Goal: Task Accomplishment & Management: Use online tool/utility

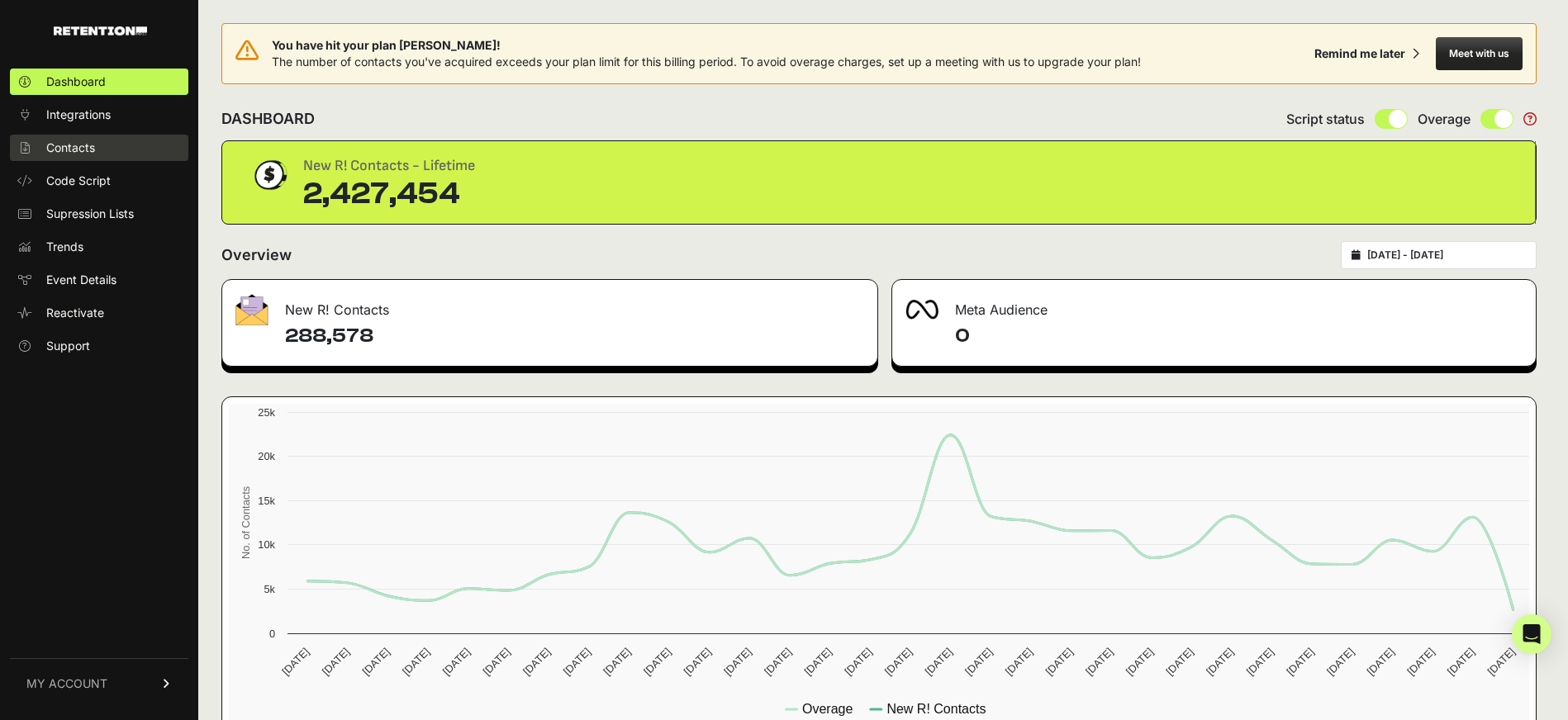
click at [80, 141] on span "Contacts" at bounding box center [70, 148] width 49 height 17
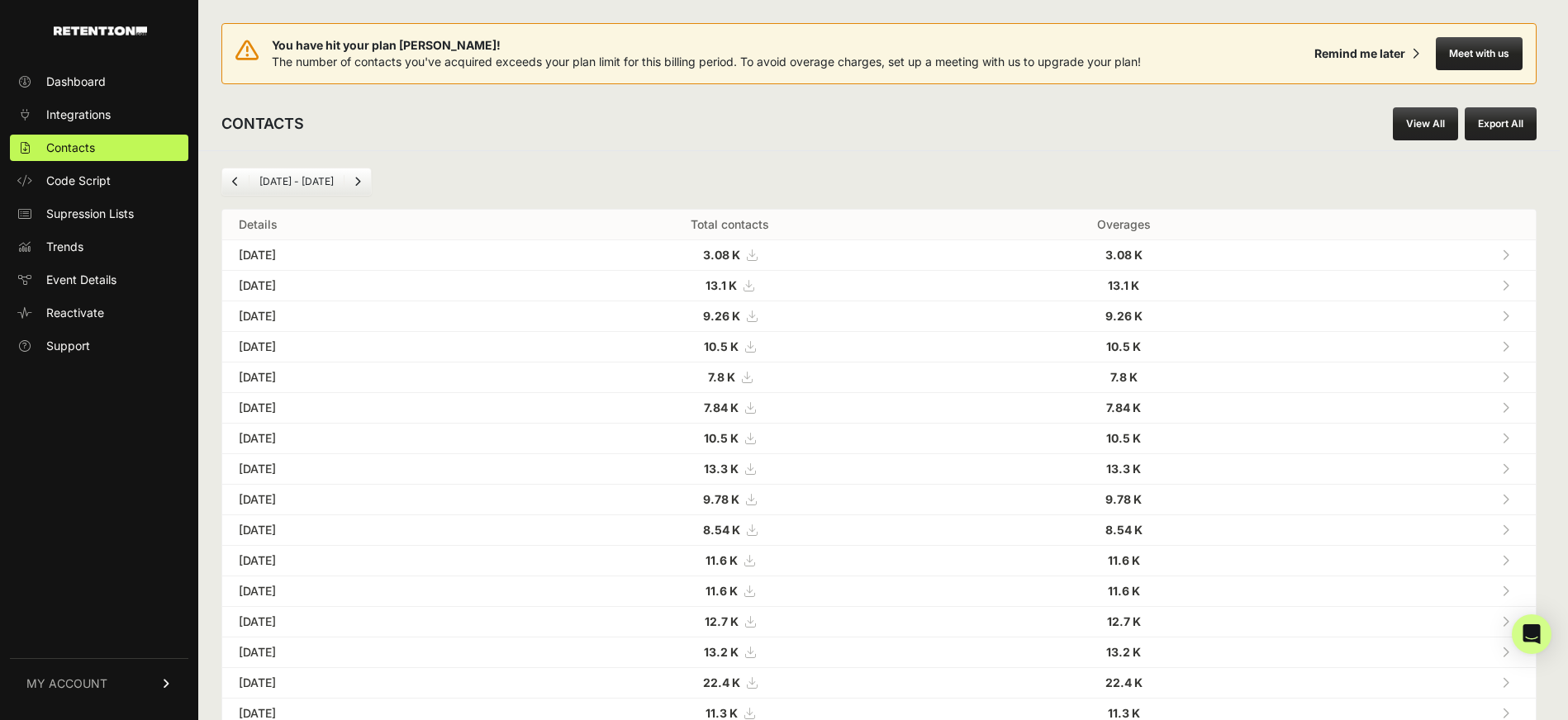
click at [1431, 124] on link "View All" at bounding box center [1424, 124] width 65 height 33
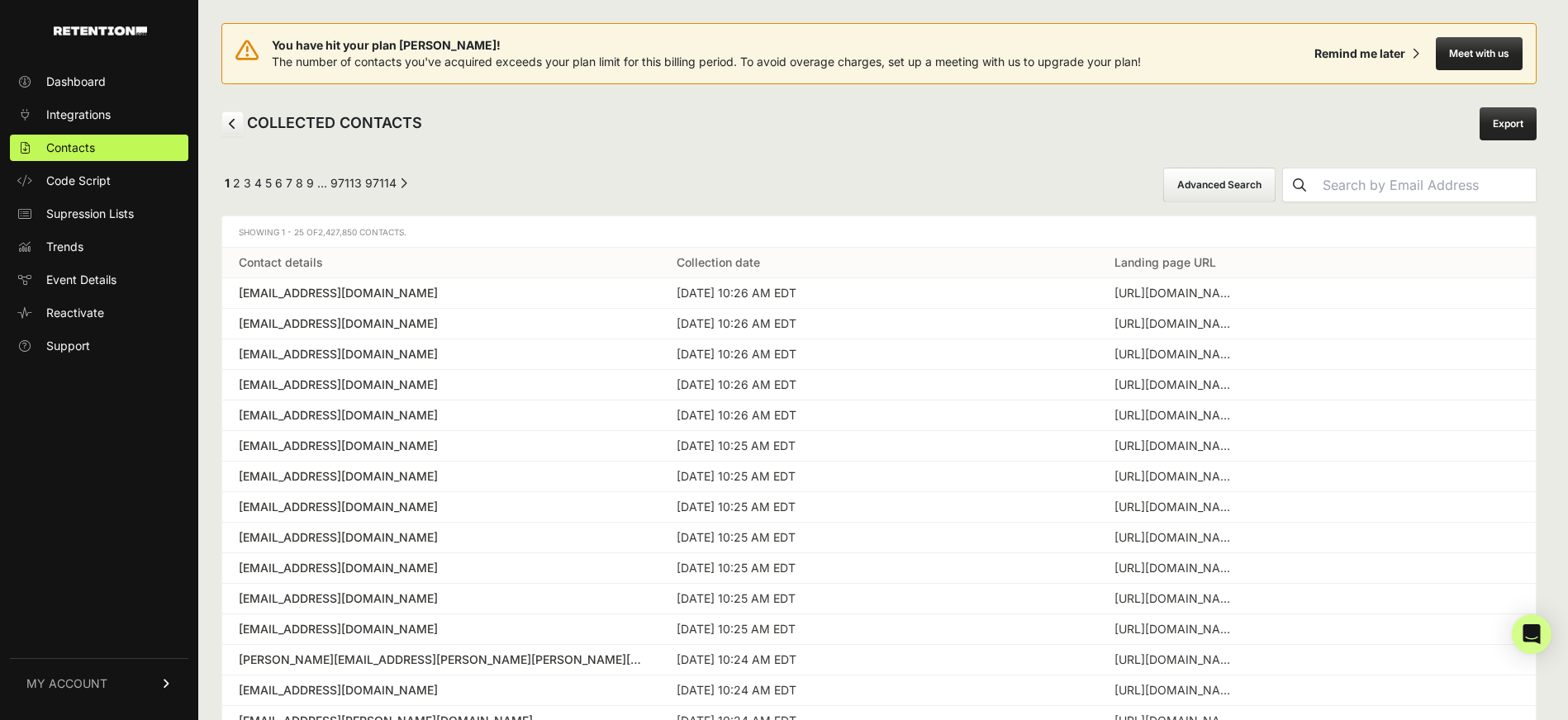
click at [1275, 170] on button "Advanced Search" at bounding box center [1219, 184] width 113 height 35
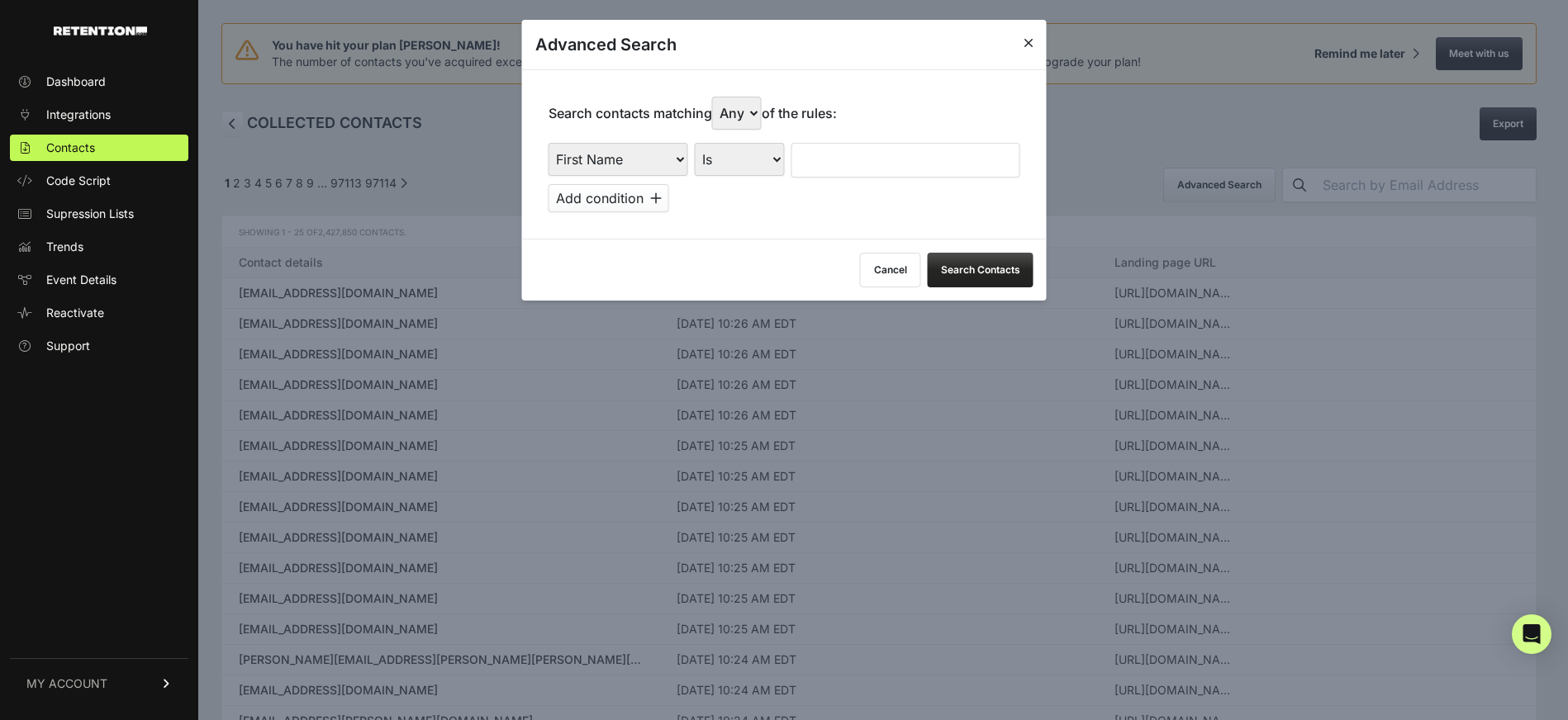
click at [672, 146] on select "First Name Last Name State City Email Email Domain Landing Domain Landing Page …" at bounding box center [618, 159] width 140 height 33
select select "referrer"
click at [548, 143] on select "First Name Last Name State City Email Email Domain Landing Domain Landing Page …" at bounding box center [618, 159] width 140 height 33
click at [778, 163] on select "Is Is not Contains Starts with" at bounding box center [740, 159] width 90 height 33
select select "contains"
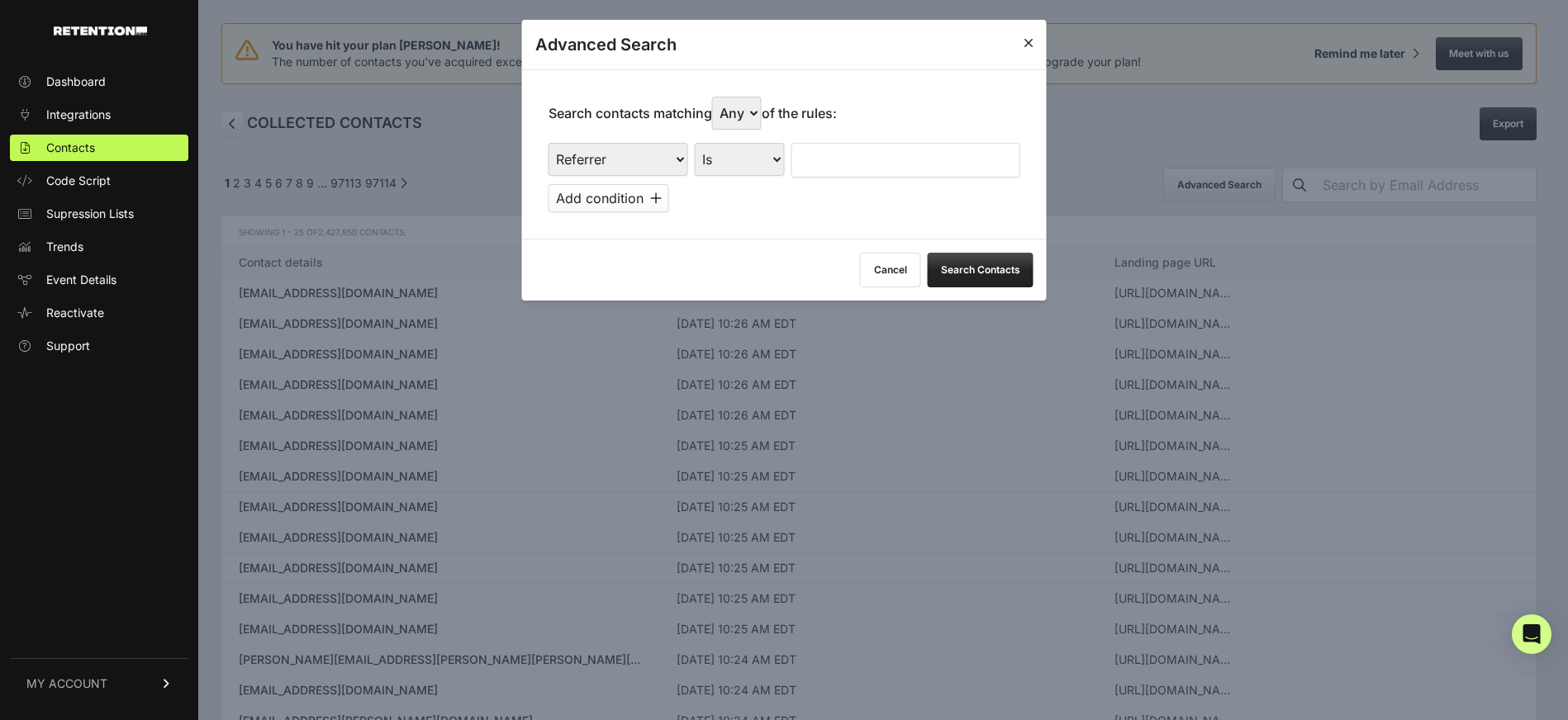
click at [695, 143] on select "Is Is not Contains Starts with" at bounding box center [740, 159] width 90 height 33
click at [837, 155] on input "text" at bounding box center [906, 160] width 229 height 35
type input "facebook"
click at [783, 239] on div "Cancel Search Contacts" at bounding box center [784, 269] width 524 height 62
click at [987, 276] on button "Search Contacts" at bounding box center [980, 270] width 106 height 35
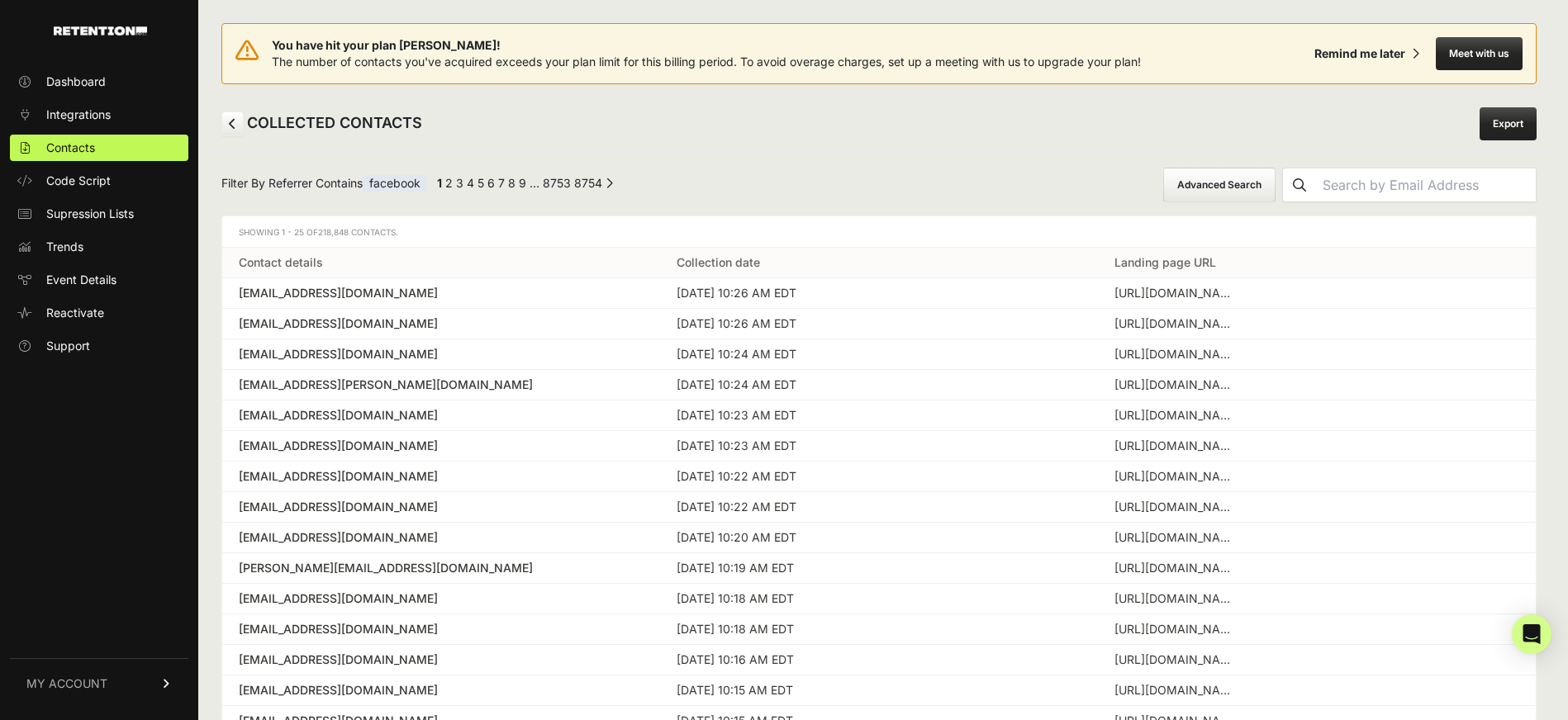
click at [1525, 124] on link "Export" at bounding box center [1507, 124] width 57 height 33
